Goal: Task Accomplishment & Management: Manage account settings

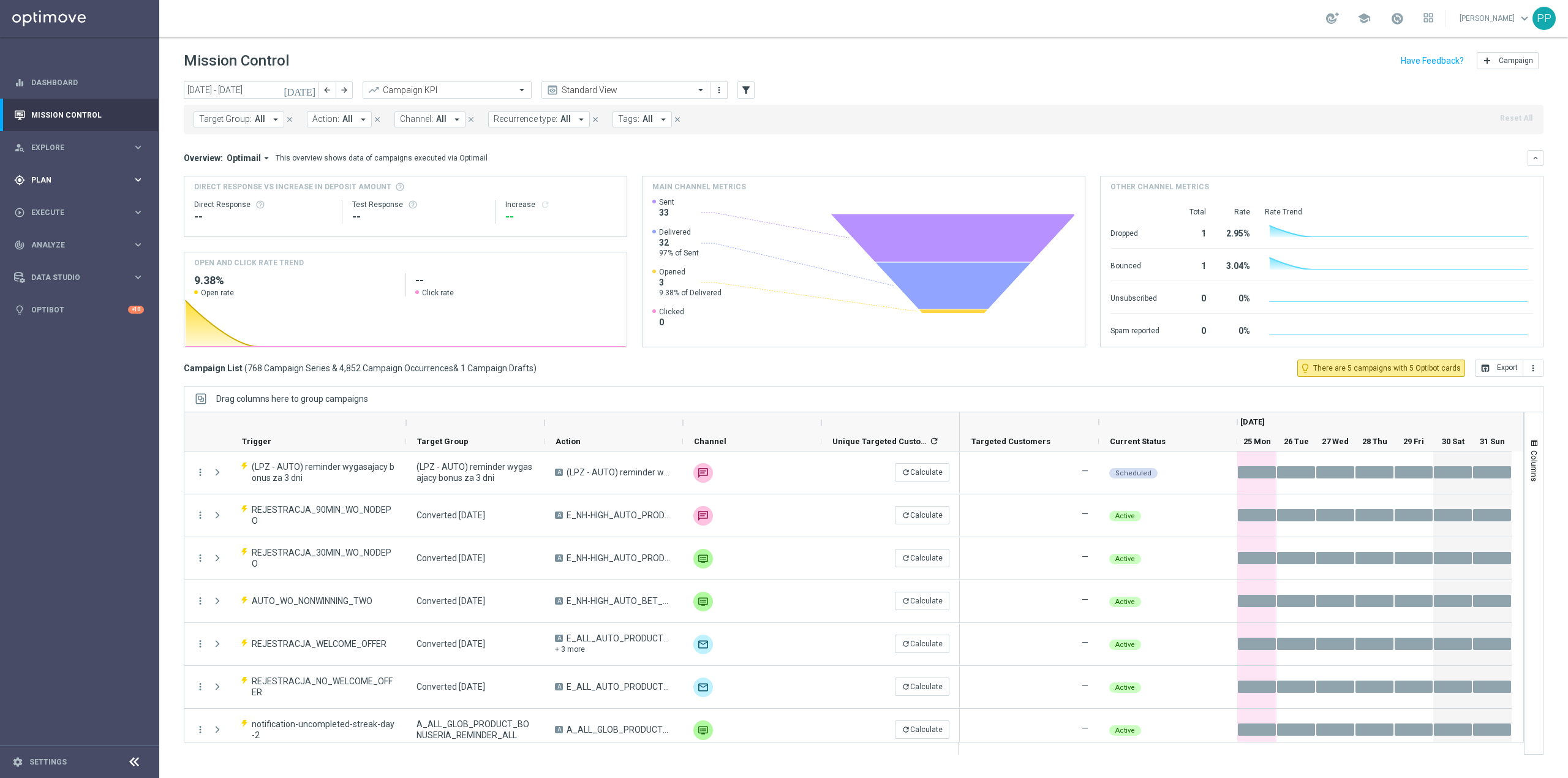
click at [79, 184] on div "gps_fixed Plan" at bounding box center [73, 180] width 118 height 11
click at [72, 206] on link "Target Groups" at bounding box center [79, 205] width 95 height 10
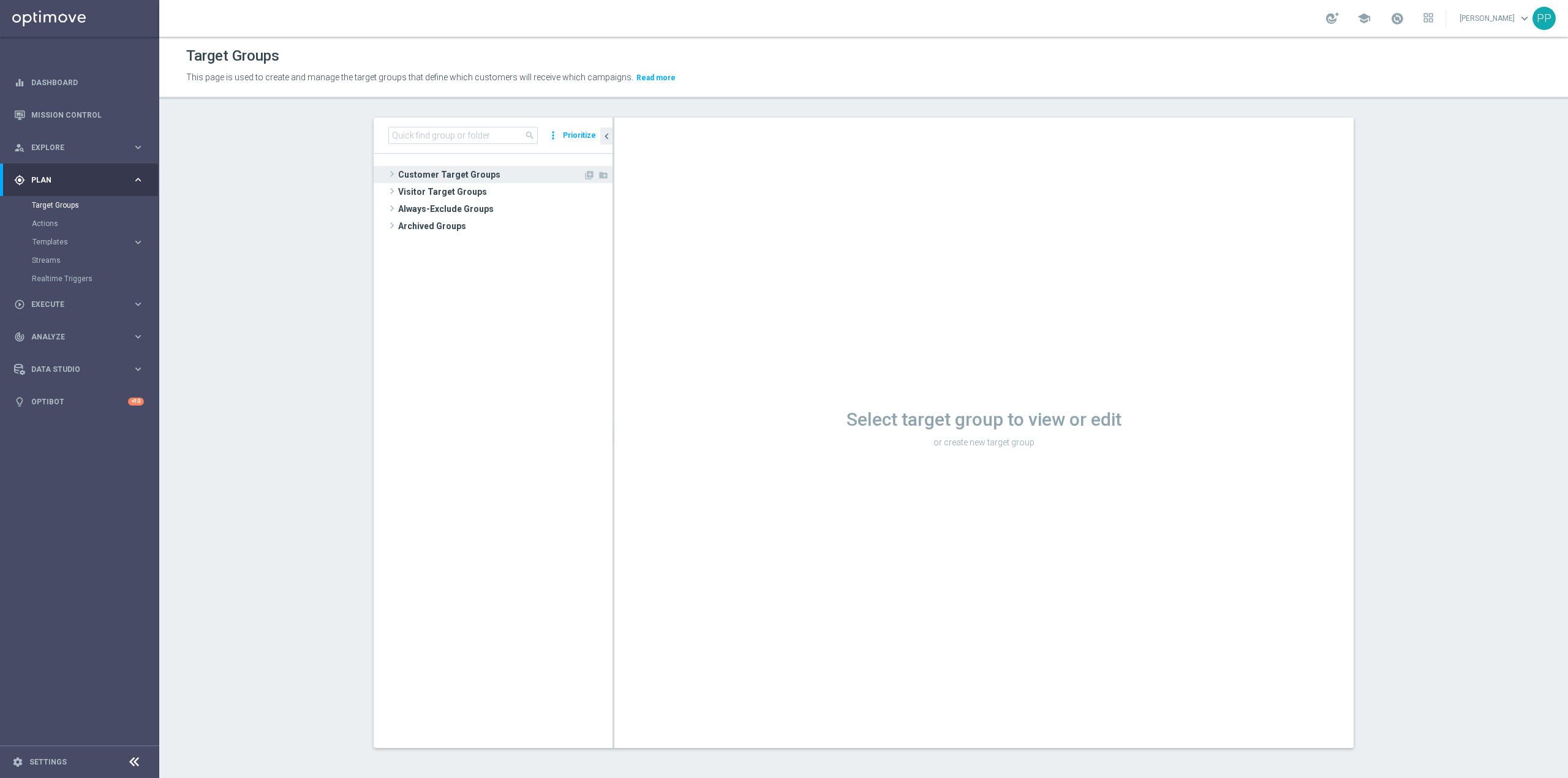
click at [402, 172] on span "Customer Target Groups" at bounding box center [490, 175] width 185 height 17
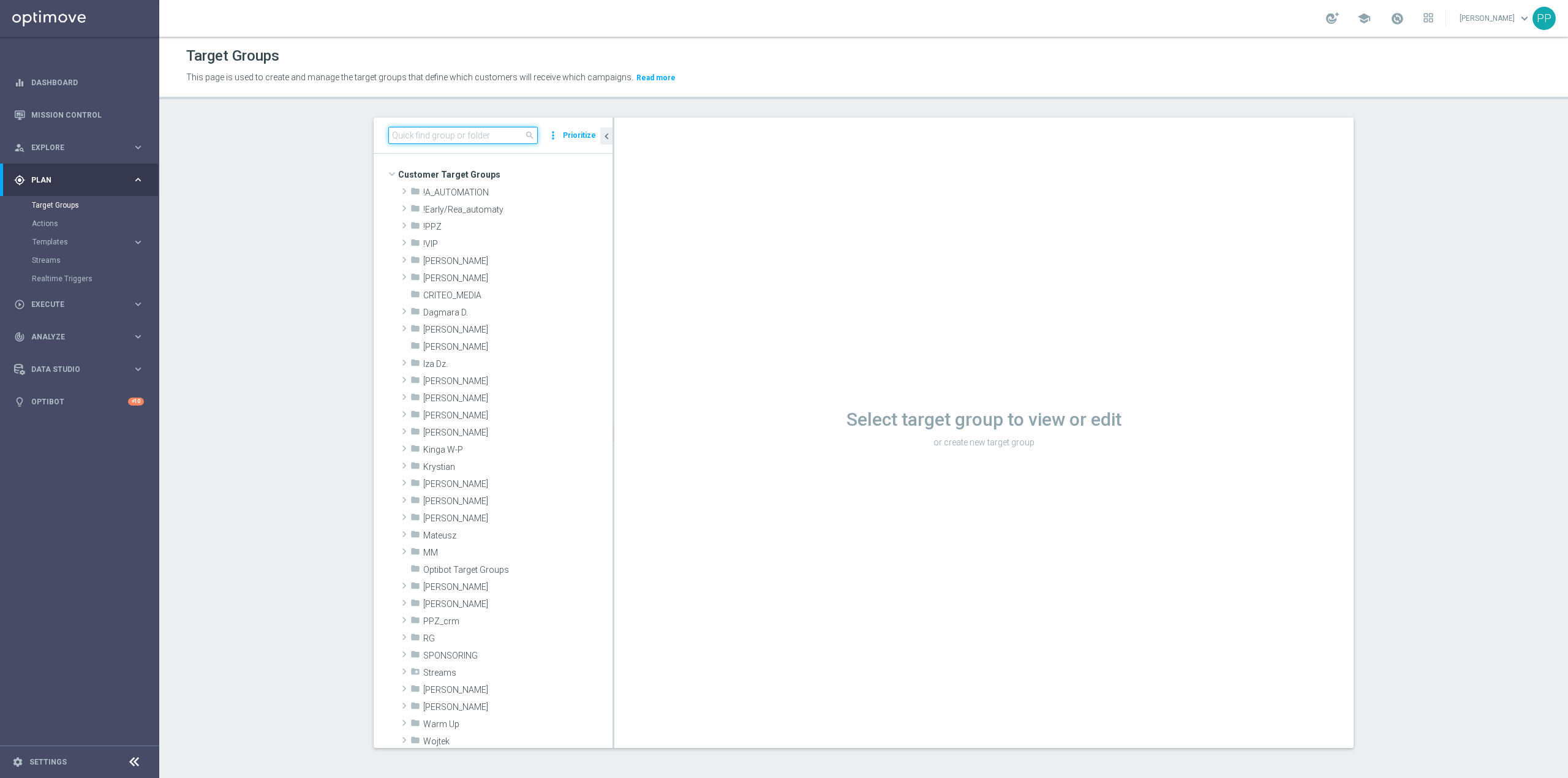
click at [424, 136] on input at bounding box center [463, 136] width 149 height 17
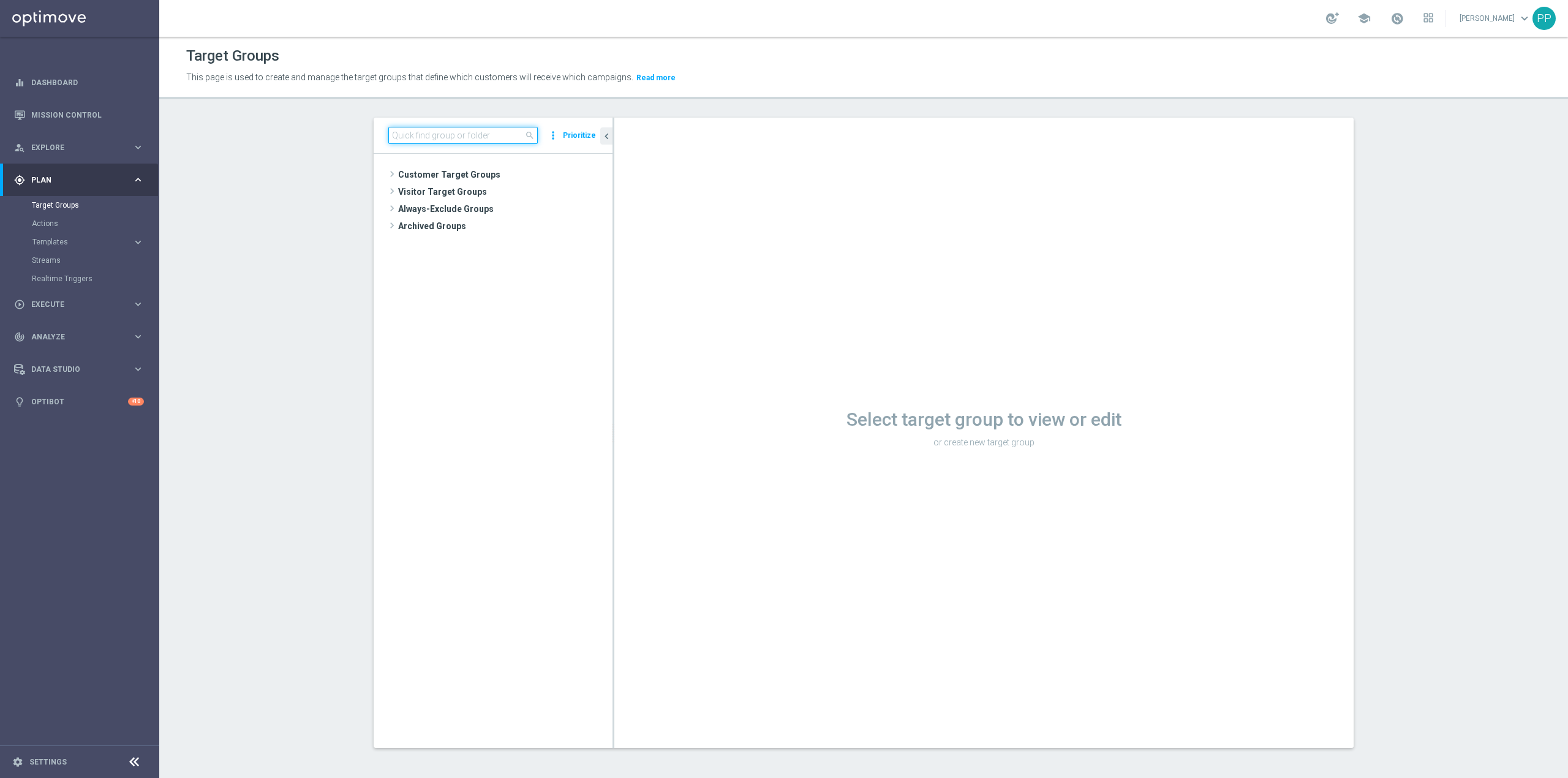
click at [447, 135] on input at bounding box center [463, 136] width 149 height 17
click at [414, 175] on span "Customer Target Groups" at bounding box center [490, 175] width 185 height 17
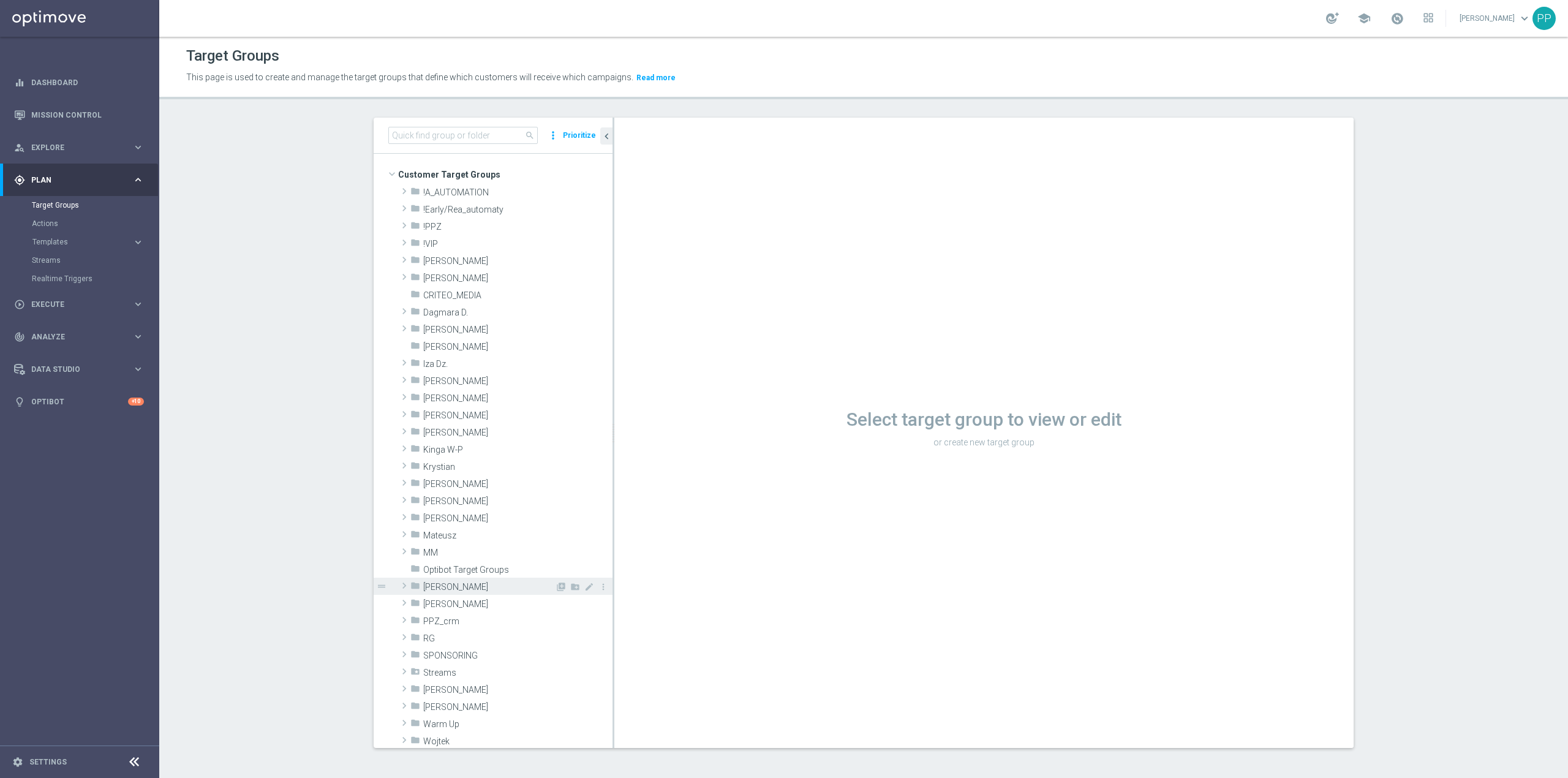
click at [442, 584] on span "[PERSON_NAME]" at bounding box center [489, 587] width 132 height 10
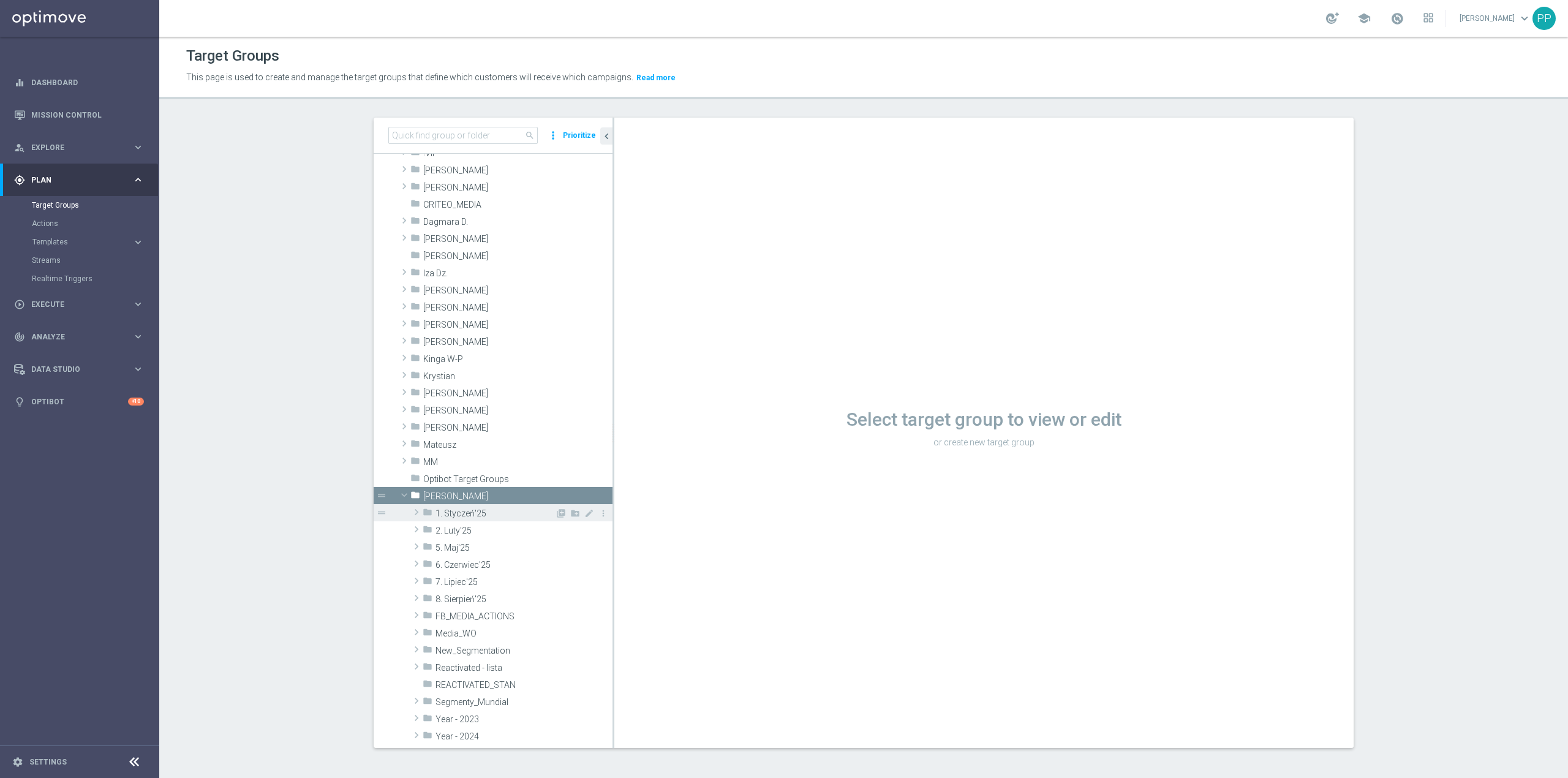
scroll to position [163, 0]
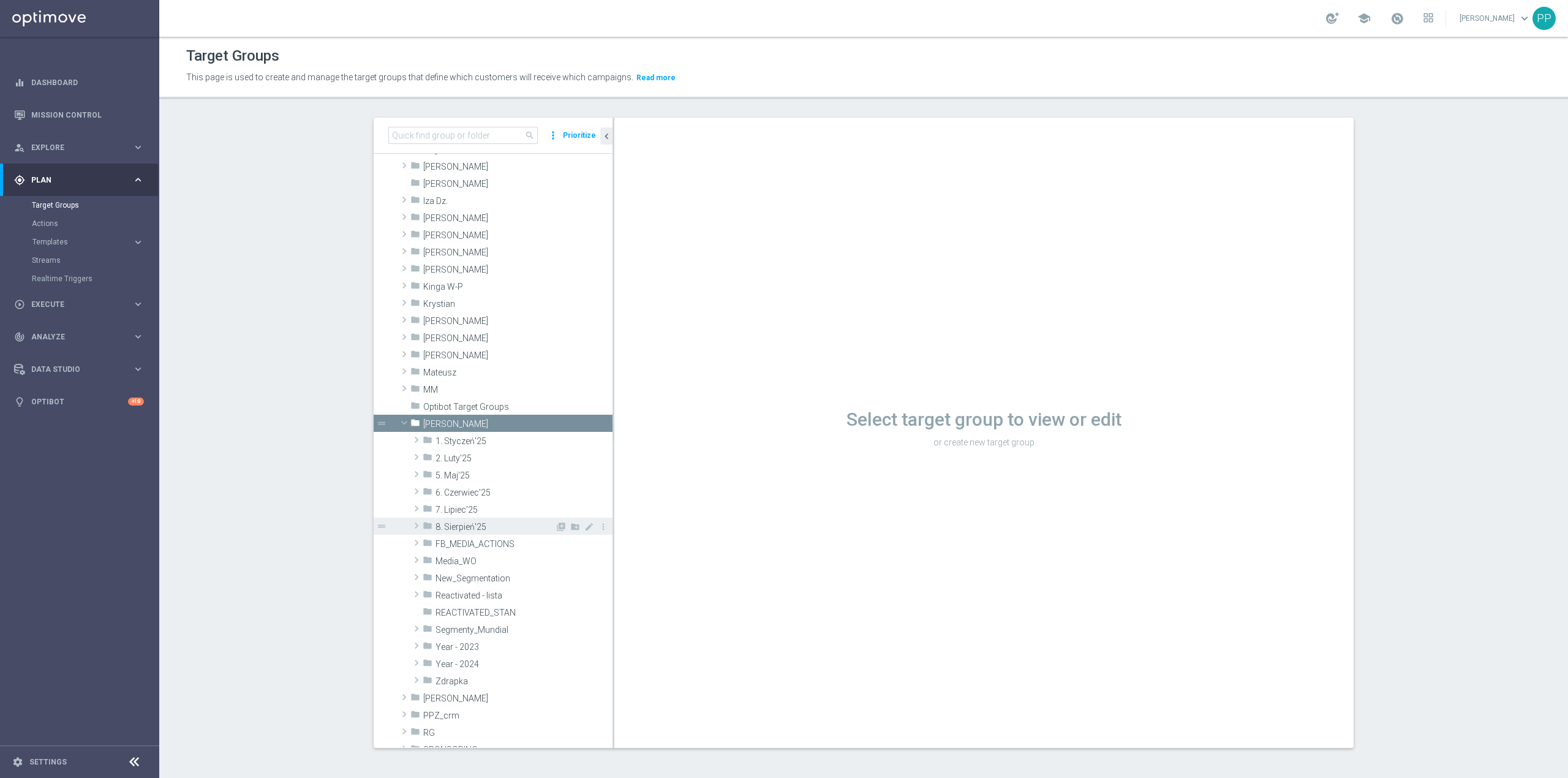
click at [459, 533] on div "folder 8. Sierpień'25" at bounding box center [488, 526] width 133 height 17
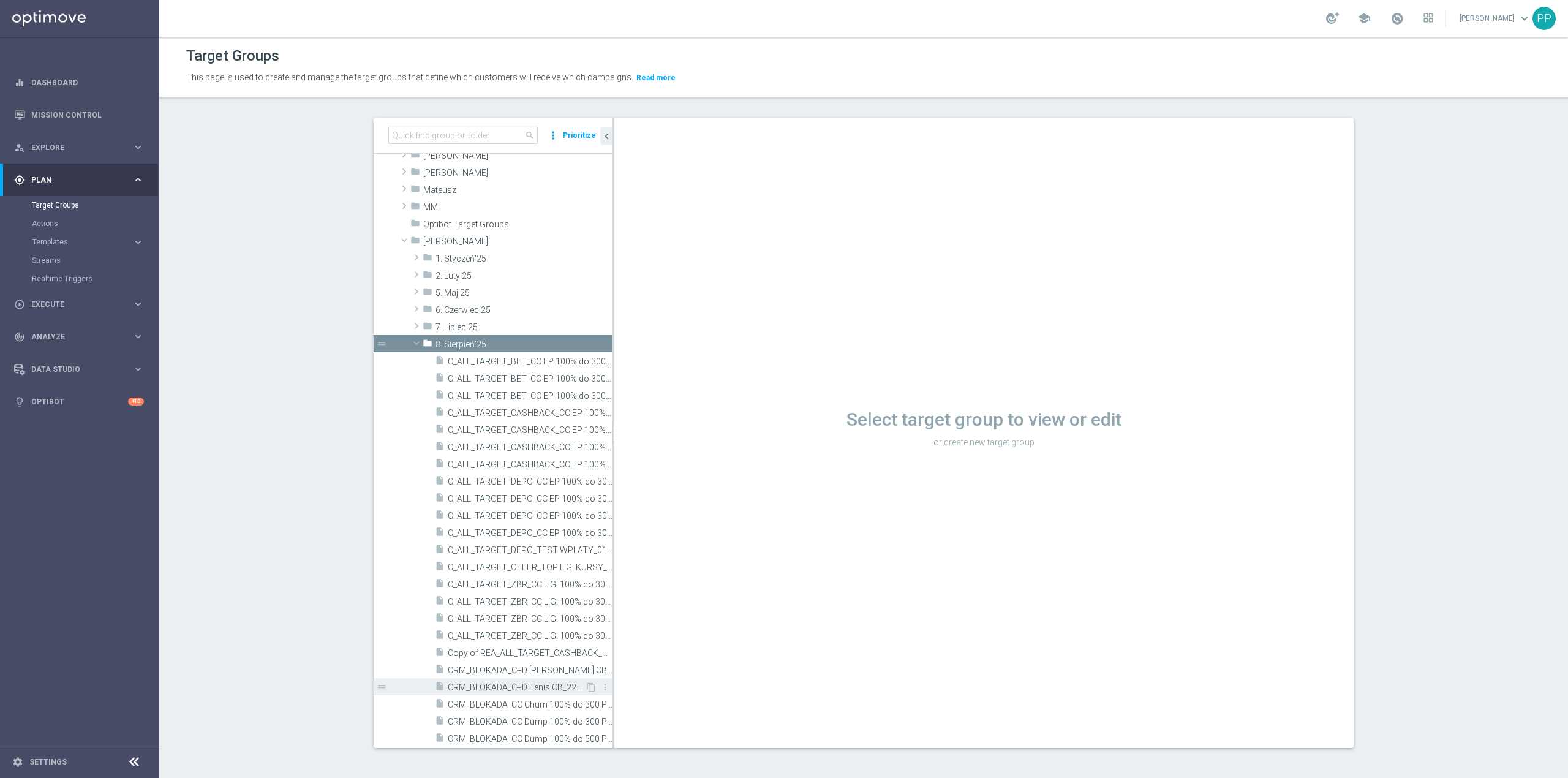
scroll to position [490, 0]
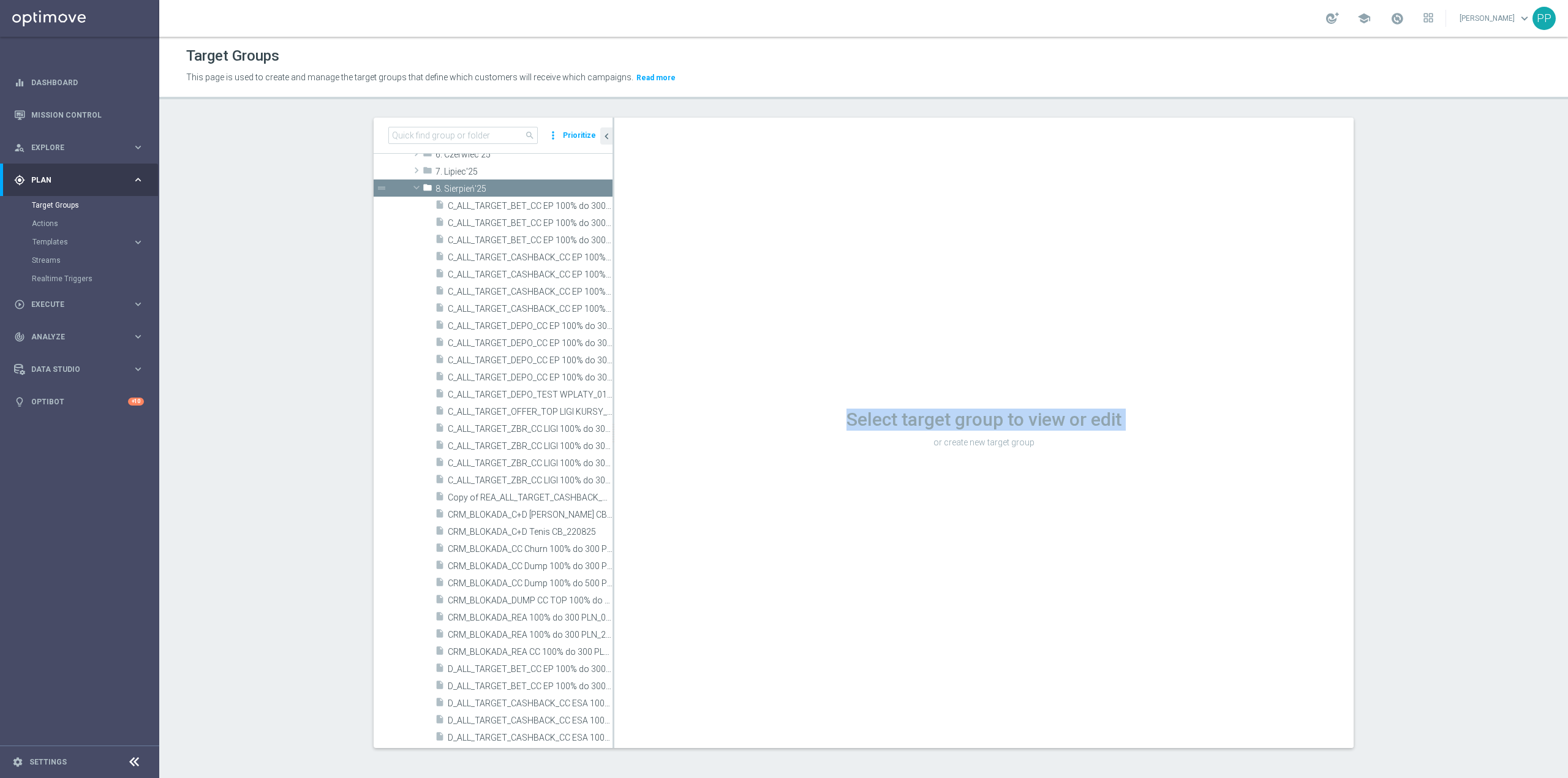
drag, startPoint x: 608, startPoint y: 427, endPoint x: 814, endPoint y: 436, distance: 206.2
click at [814, 436] on div "Select target group to view or edit or create new target group" at bounding box center [983, 426] width 739 height 48
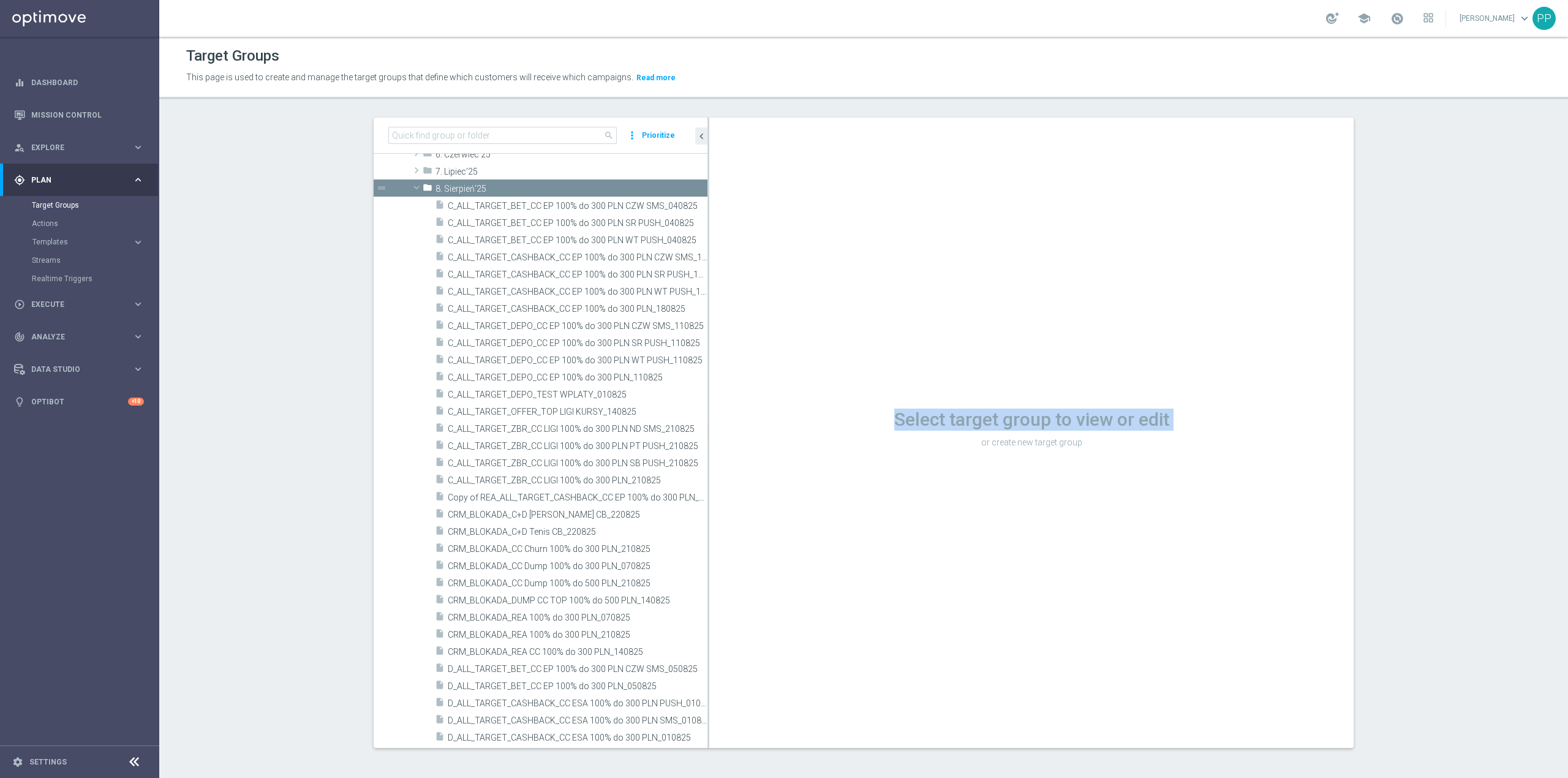
drag, startPoint x: 606, startPoint y: 440, endPoint x: 704, endPoint y: 398, distance: 106.6
click at [796, 449] on as-split "search more_vert Prioritize Customer Target Groups library_add create_new_folder" at bounding box center [863, 433] width 980 height 630
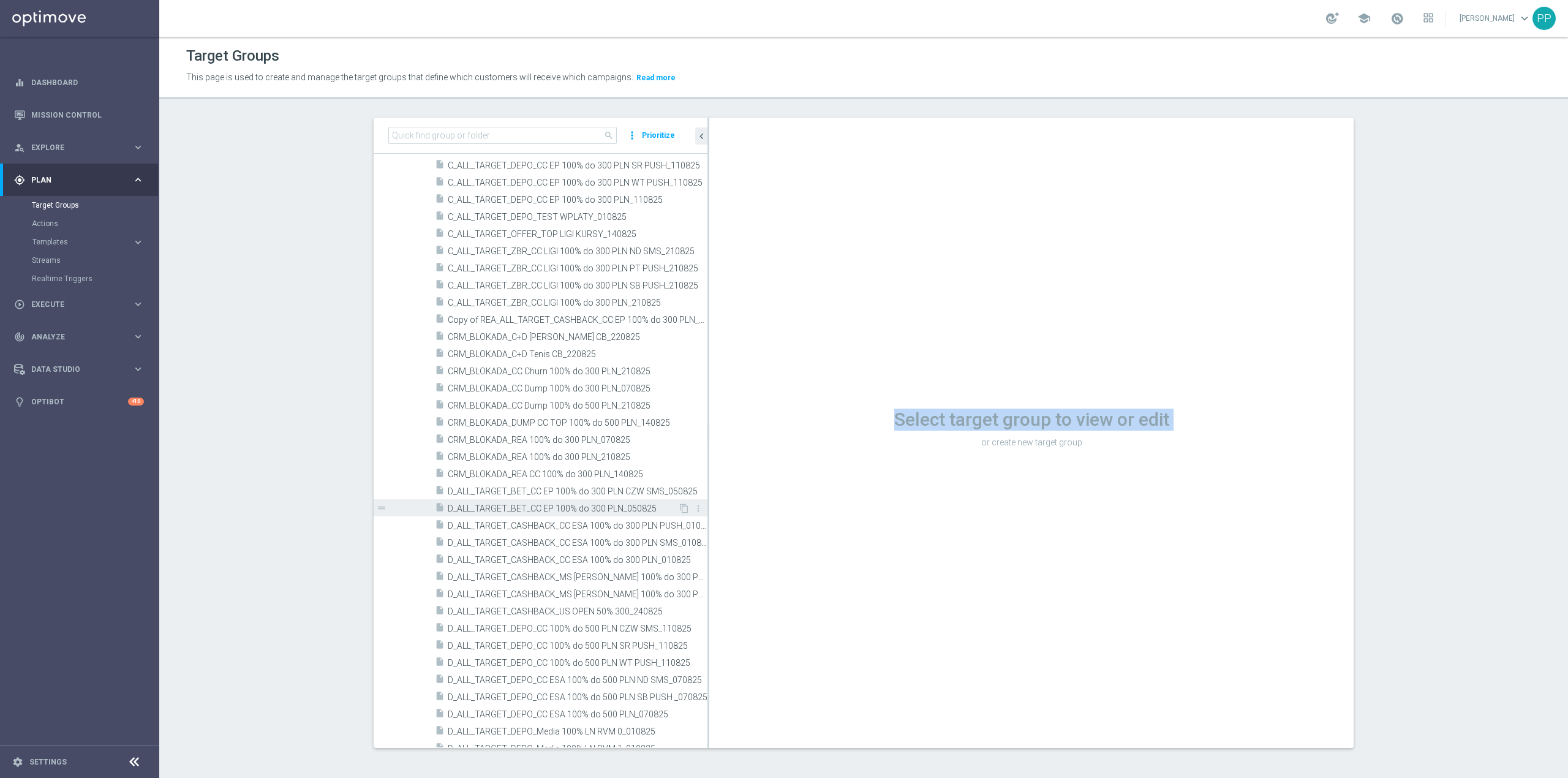
scroll to position [572, 0]
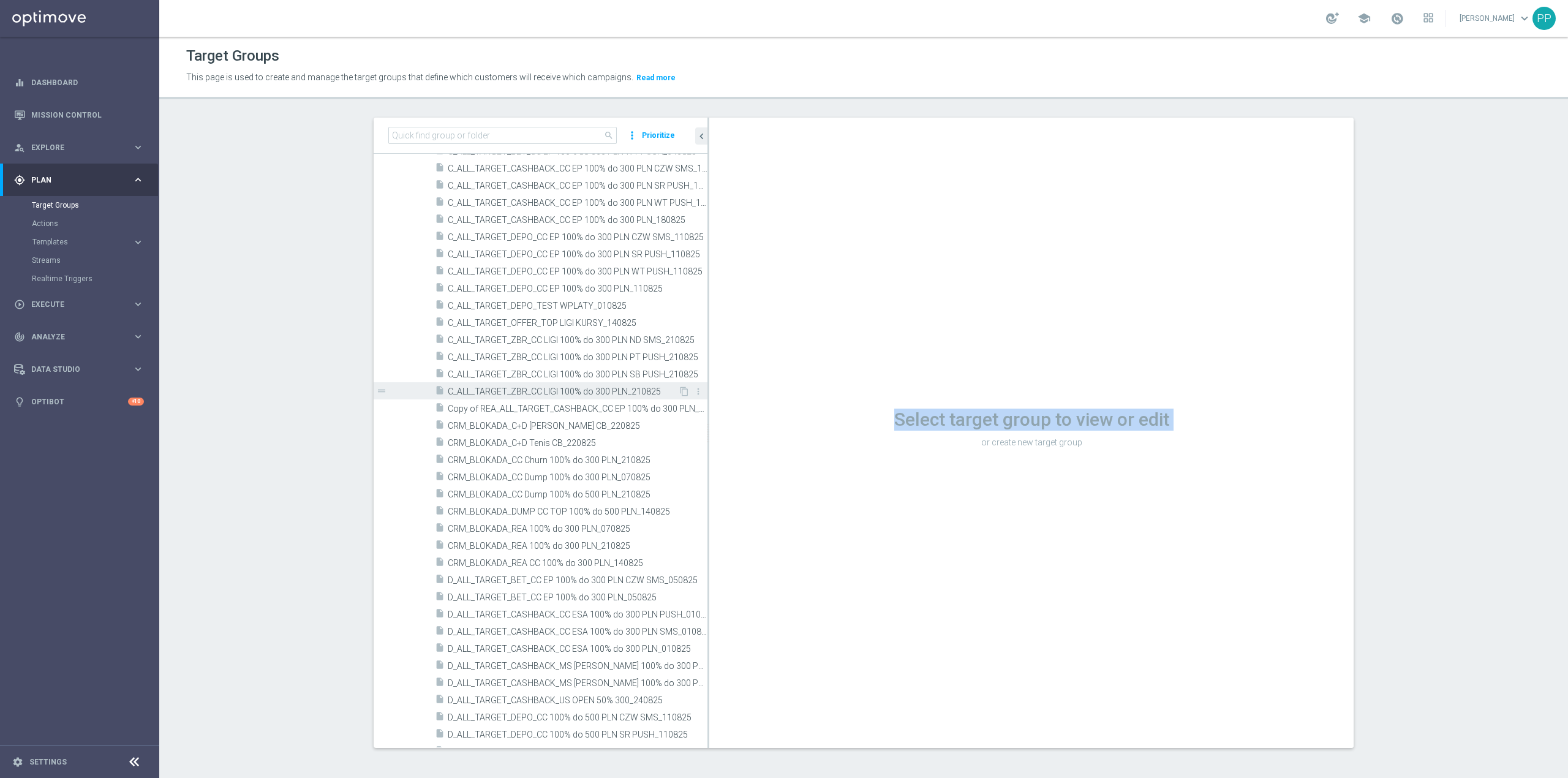
click at [568, 383] on div "insert_drive_file C_ALL_TARGET_ZBR_CC LIGI 100% do 300 PLN_210825" at bounding box center [556, 391] width 243 height 17
